Goal: Find contact information: Find contact information

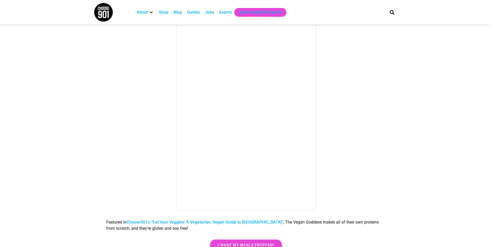
scroll to position [227, 0]
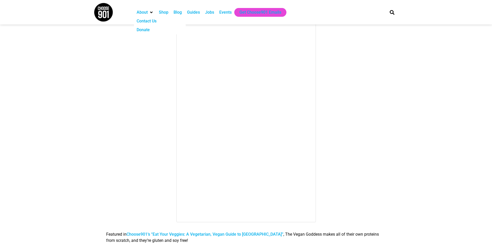
click at [147, 22] on div "Contact Us" at bounding box center [146, 21] width 20 height 6
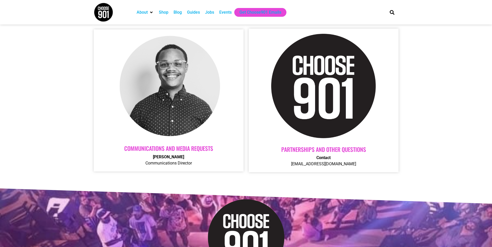
scroll to position [208, 0]
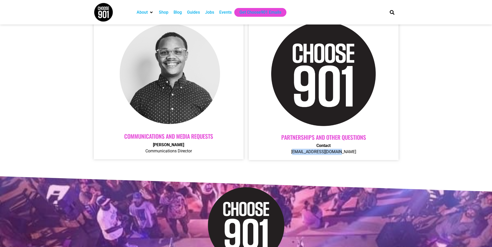
drag, startPoint x: 358, startPoint y: 151, endPoint x: 299, endPoint y: 152, distance: 58.8
click at [299, 152] on p "Contact Contact@choose901.com" at bounding box center [323, 149] width 139 height 12
copy p "Contact@choose901.com"
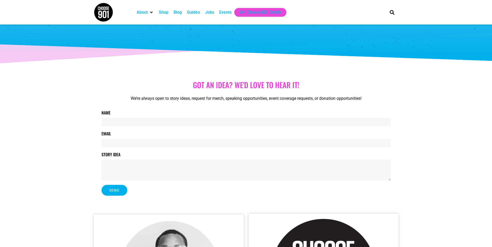
scroll to position [0, 0]
